Goal: Task Accomplishment & Management: Use online tool/utility

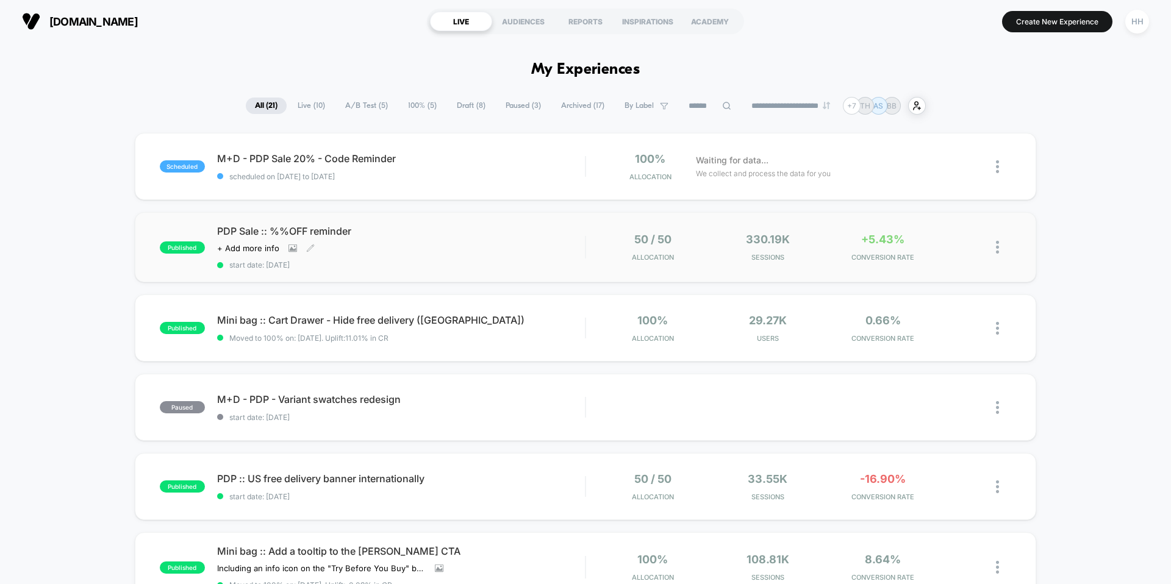
click at [339, 233] on span "PDP Sale :: %%OFF reminder" at bounding box center [401, 231] width 368 height 12
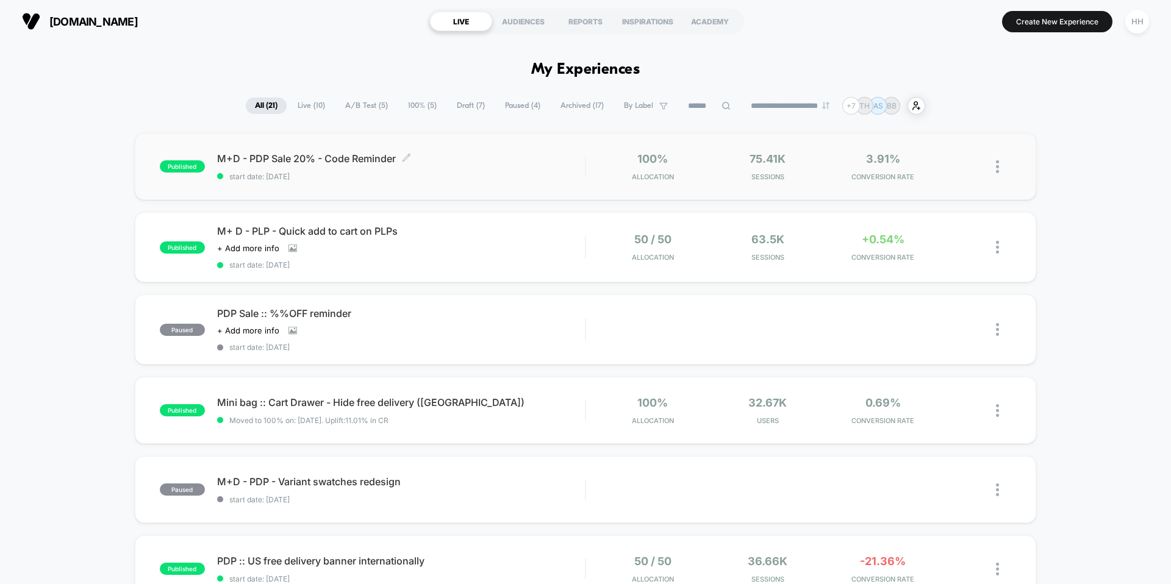
click at [325, 162] on span "M+D - PDP Sale 20% - Code Reminder Click to edit experience details" at bounding box center [401, 159] width 368 height 12
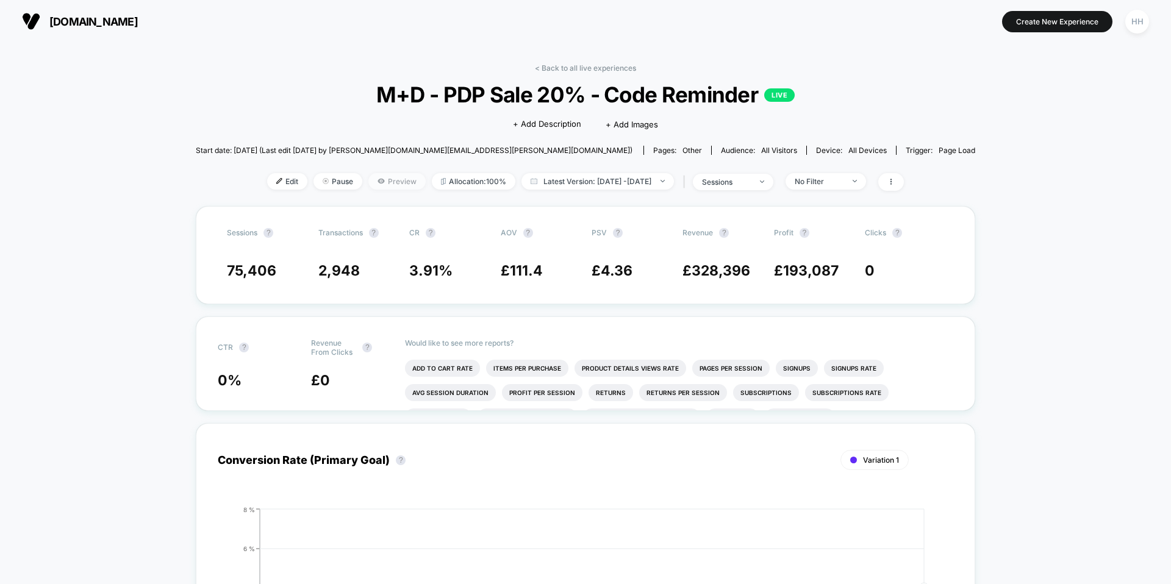
click at [384, 183] on span "Preview" at bounding box center [396, 181] width 57 height 16
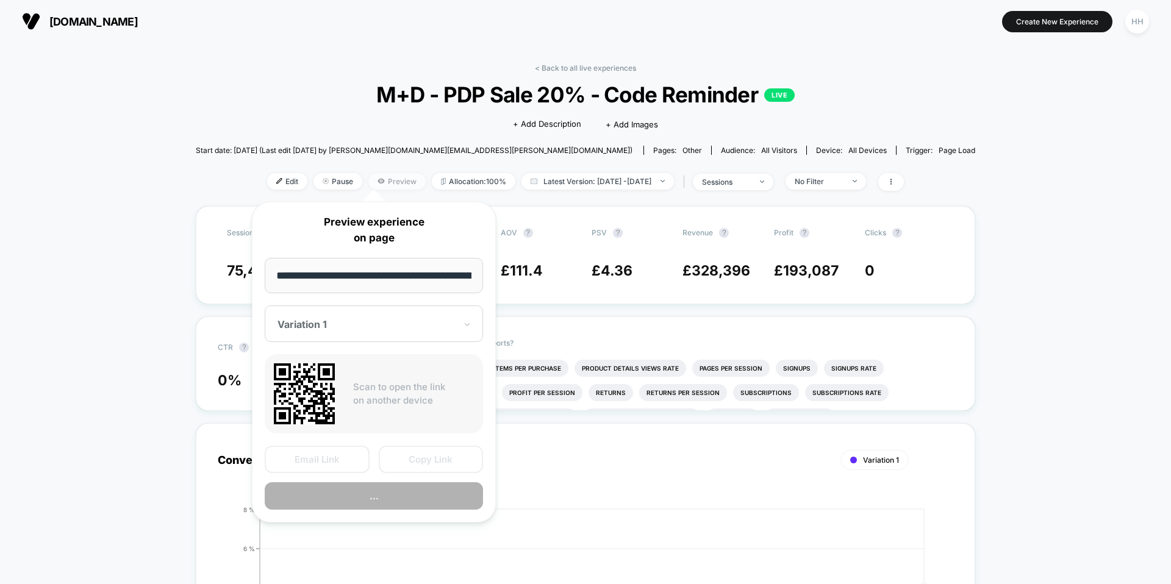
scroll to position [0, 317]
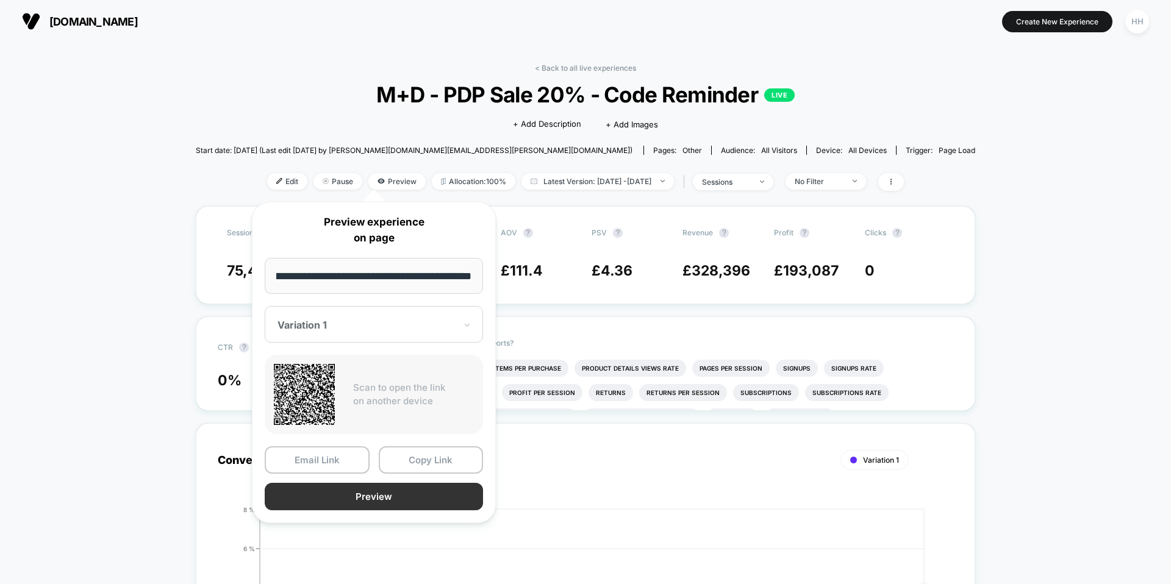
click at [389, 490] on button "Preview" at bounding box center [374, 496] width 218 height 27
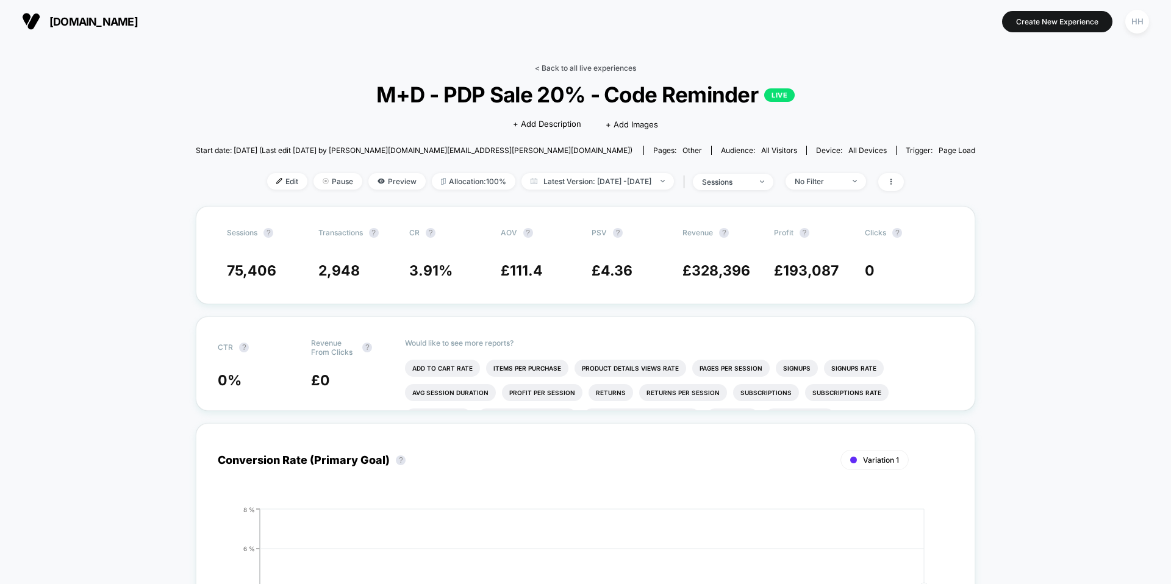
click at [545, 68] on link "< Back to all live experiences" at bounding box center [585, 67] width 101 height 9
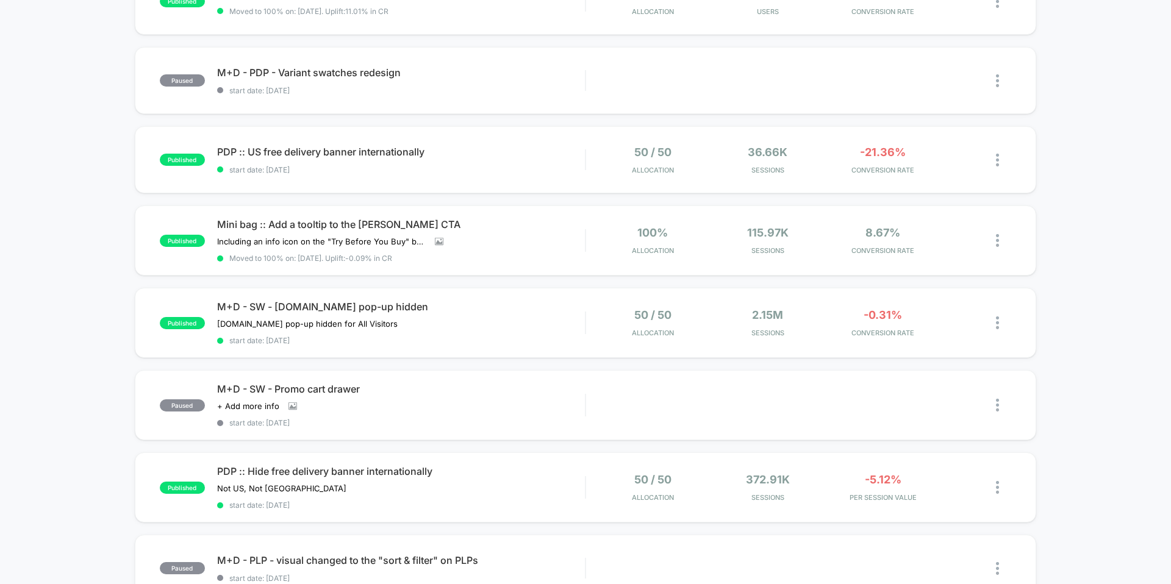
scroll to position [432, 0]
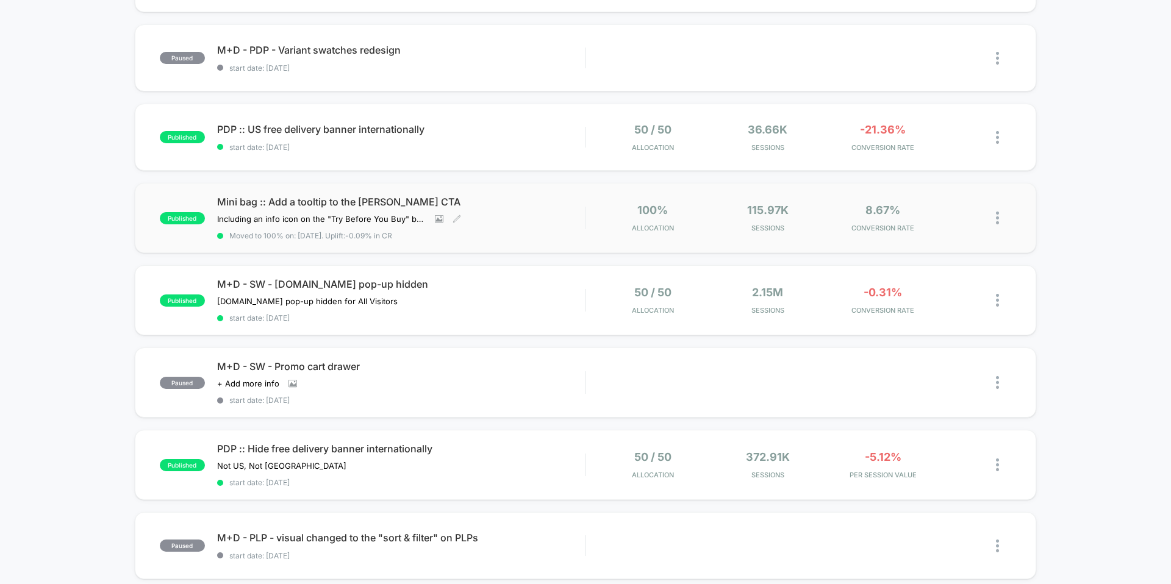
click at [254, 205] on span "Mini bag :: Add a tooltip to the [PERSON_NAME] CTA" at bounding box center [401, 202] width 368 height 12
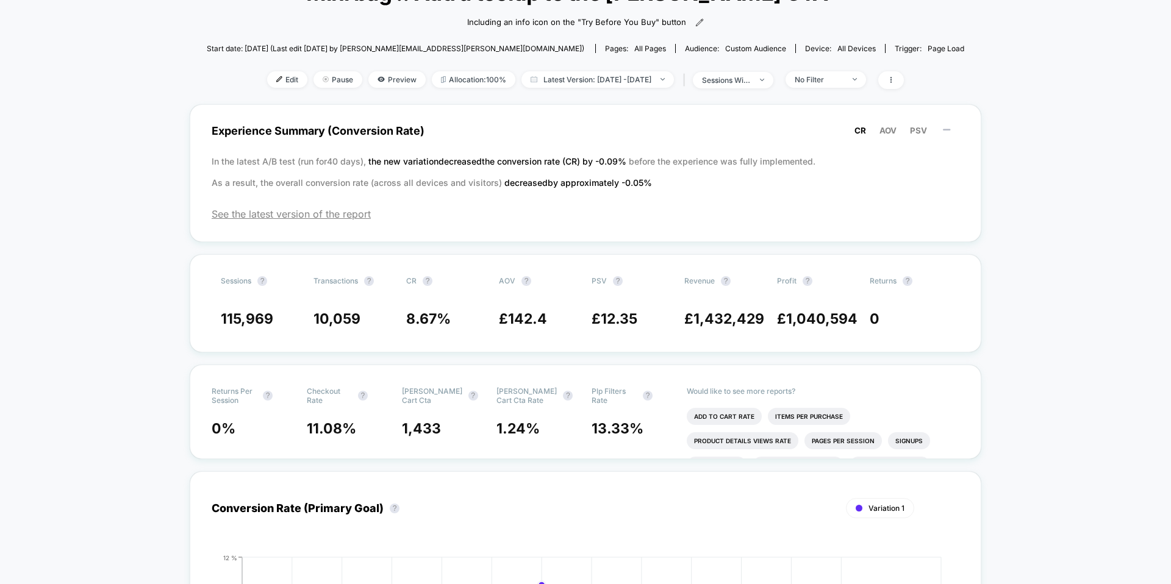
scroll to position [113, 0]
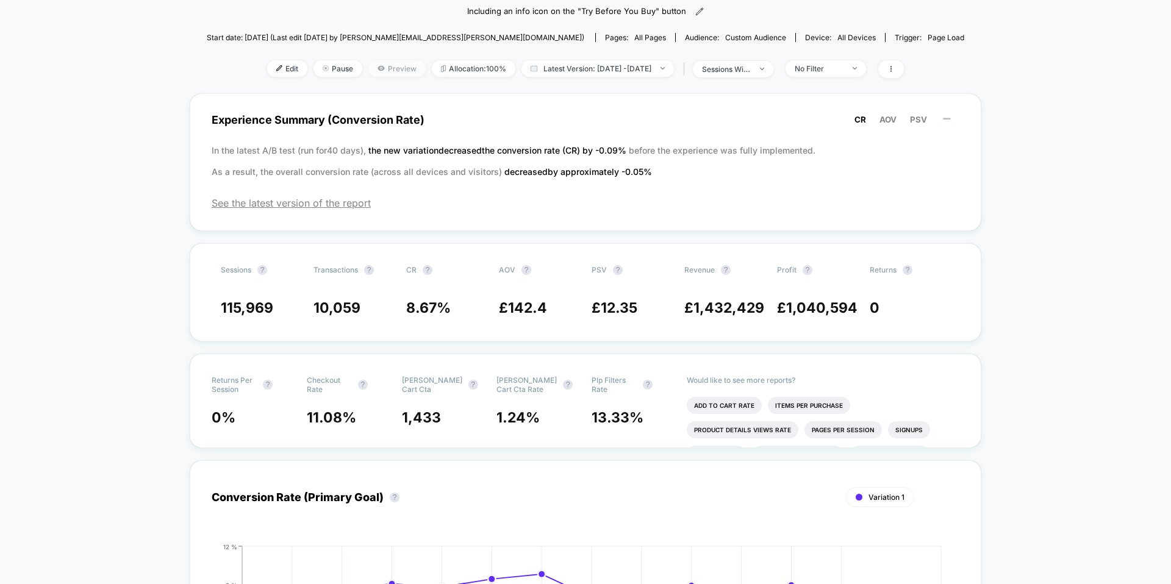
click at [378, 71] on icon at bounding box center [381, 68] width 7 height 7
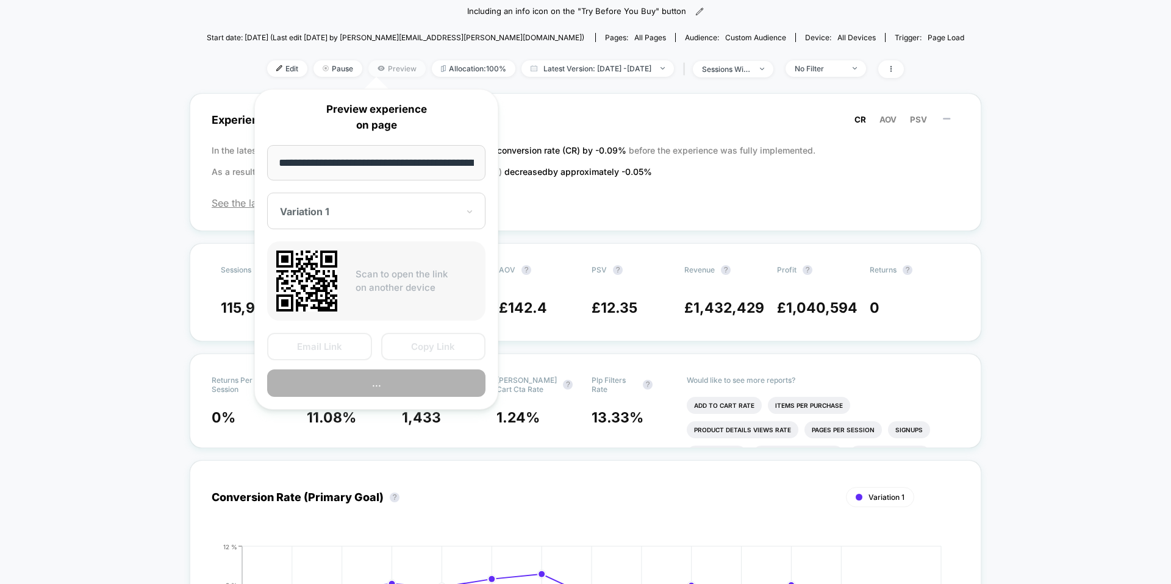
scroll to position [0, 308]
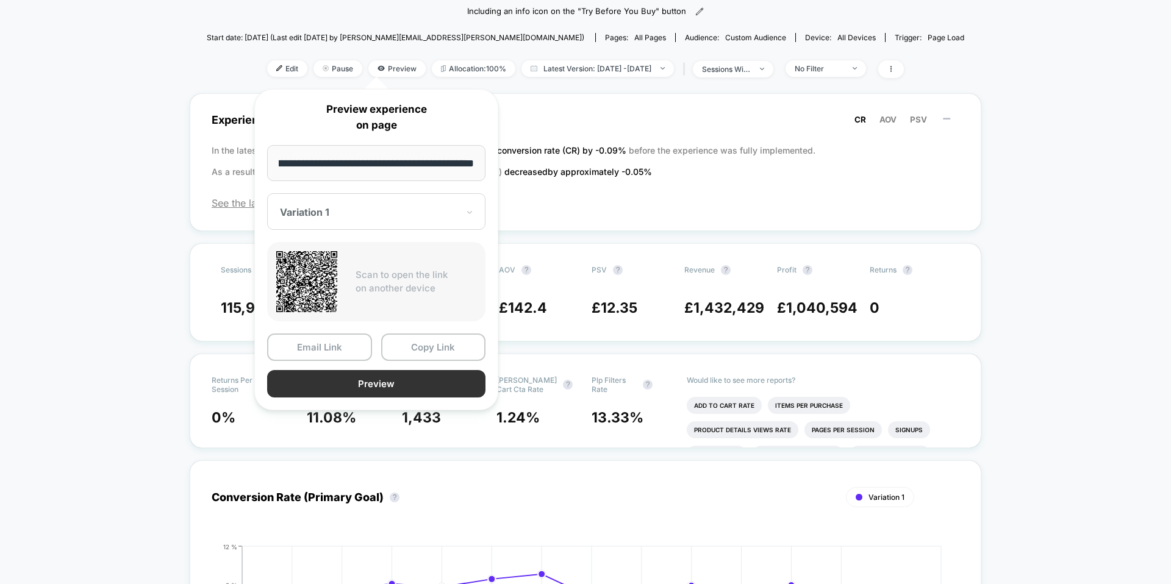
click at [307, 390] on button "Preview" at bounding box center [376, 383] width 218 height 27
